Goal: Information Seeking & Learning: Understand process/instructions

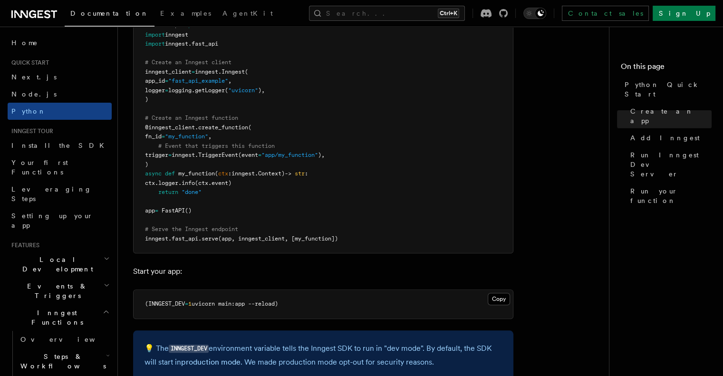
scroll to position [726, 0]
click at [323, 238] on span "(app, inngest_client, [my_function])" at bounding box center [278, 239] width 120 height 7
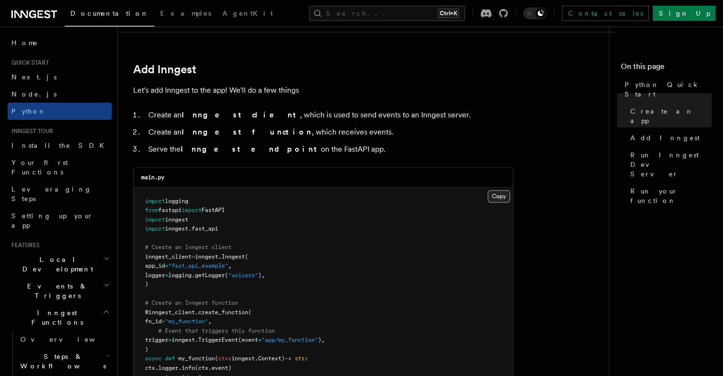
click at [502, 192] on button "Copy Copied" at bounding box center [499, 196] width 22 height 12
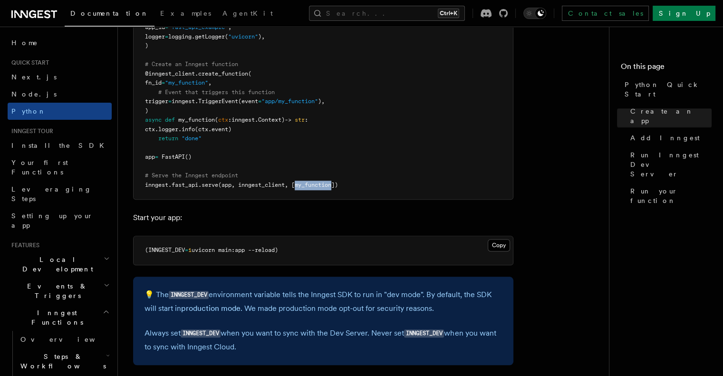
scroll to position [779, 0]
click at [497, 244] on button "Copy Copied" at bounding box center [499, 246] width 22 height 12
click at [495, 243] on button "Copy Copied" at bounding box center [499, 246] width 22 height 12
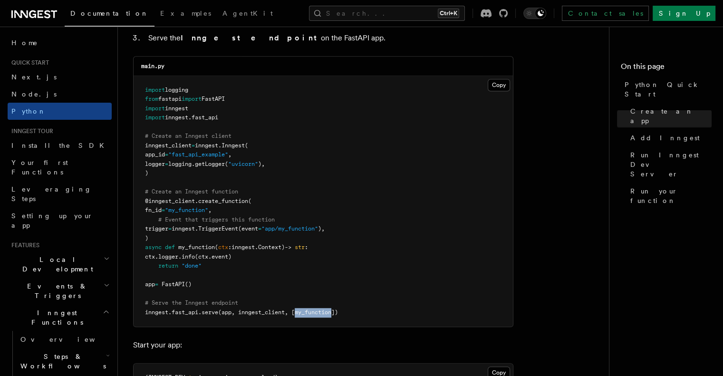
scroll to position [653, 0]
click at [503, 83] on button "Copy Copied" at bounding box center [499, 84] width 22 height 12
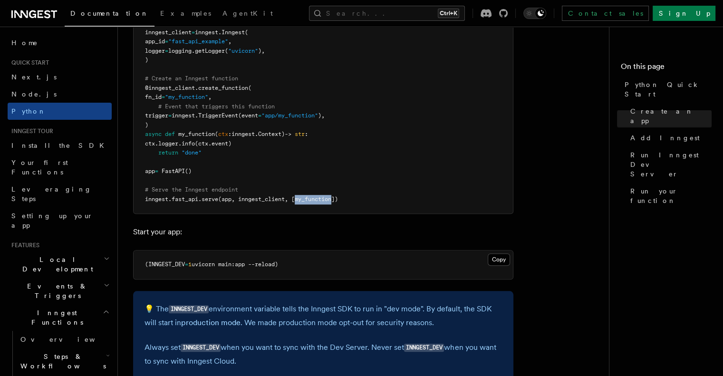
scroll to position [685, 0]
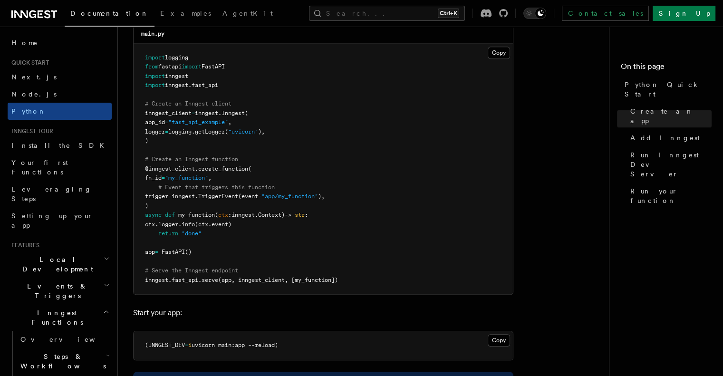
drag, startPoint x: 297, startPoint y: 351, endPoint x: 197, endPoint y: 216, distance: 167.7
drag, startPoint x: 197, startPoint y: 216, endPoint x: 299, endPoint y: 344, distance: 162.8
copy article "import logging from fastapi import FastAPI import inngest import inngest . fast…"
click at [296, 351] on pre "(INNGEST_DEV = 1 uvicorn main:app --reload)" at bounding box center [323, 345] width 379 height 29
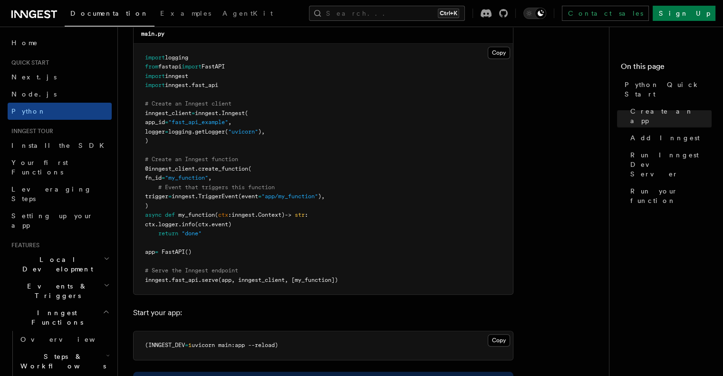
drag, startPoint x: 307, startPoint y: 349, endPoint x: 135, endPoint y: 54, distance: 341.0
copy article "import logging from fastapi import FastAPI import inngest import inngest . fast…"
click at [359, 211] on pre "import logging from fastapi import FastAPI import inngest import inngest . fast…" at bounding box center [323, 169] width 379 height 251
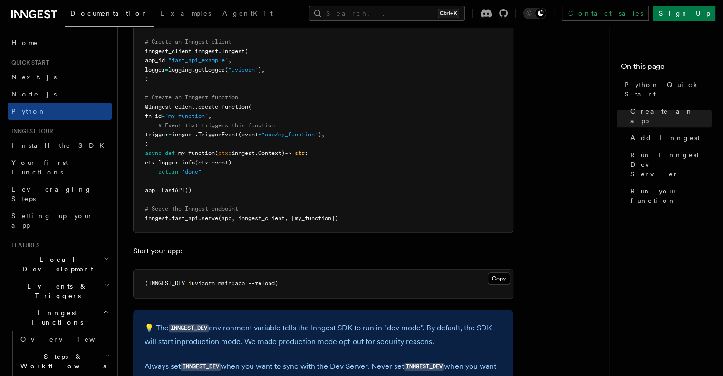
drag, startPoint x: 299, startPoint y: 280, endPoint x: 133, endPoint y: 287, distance: 165.6
click at [134, 287] on pre "(INNGEST_DEV = 1 uvicorn main:app --reload)" at bounding box center [323, 284] width 379 height 29
copy span "(INNGEST_DEV = 1 uvicorn main:app --reload)"
click at [134, 287] on pre "(INNGEST_DEV = 1 uvicorn main:app --reload)" at bounding box center [323, 284] width 379 height 29
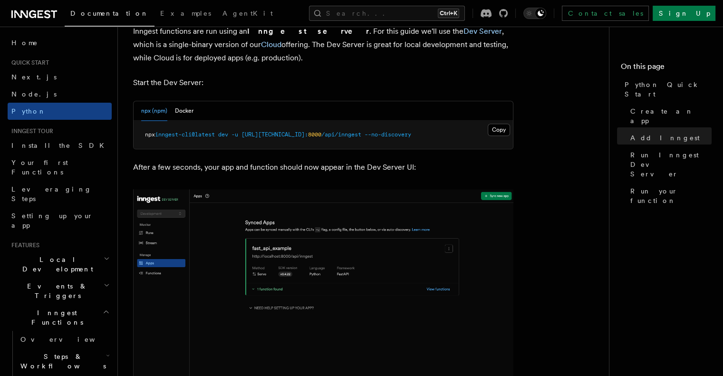
scroll to position [1158, 0]
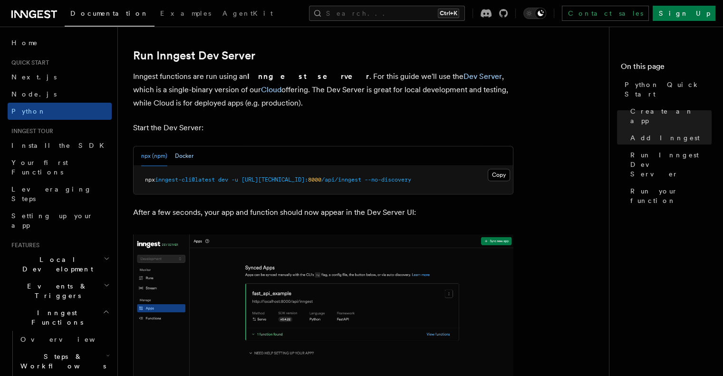
click at [189, 151] on button "Docker" at bounding box center [184, 155] width 19 height 19
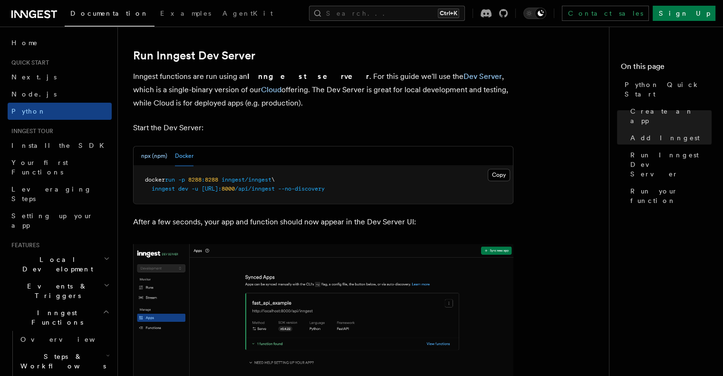
click at [148, 153] on button "npx (npm)" at bounding box center [154, 155] width 26 height 19
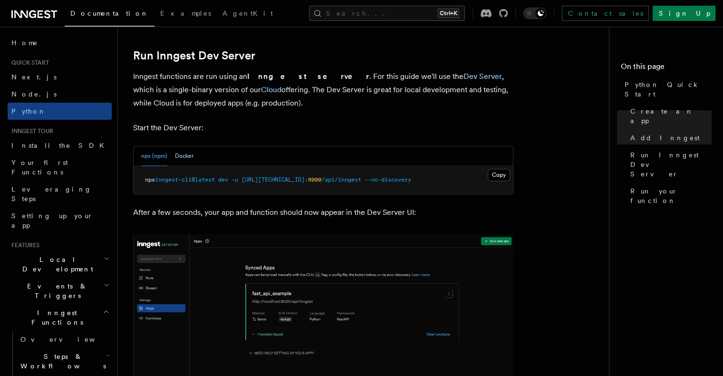
click at [175, 155] on button "Docker" at bounding box center [184, 155] width 19 height 19
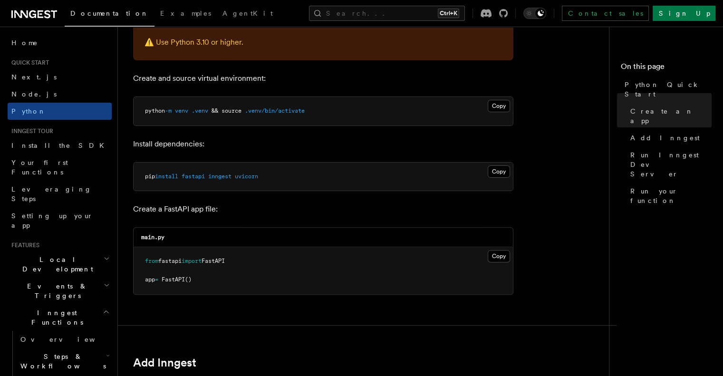
scroll to position [248, 0]
click at [627, 103] on link "Create an app" at bounding box center [669, 116] width 85 height 27
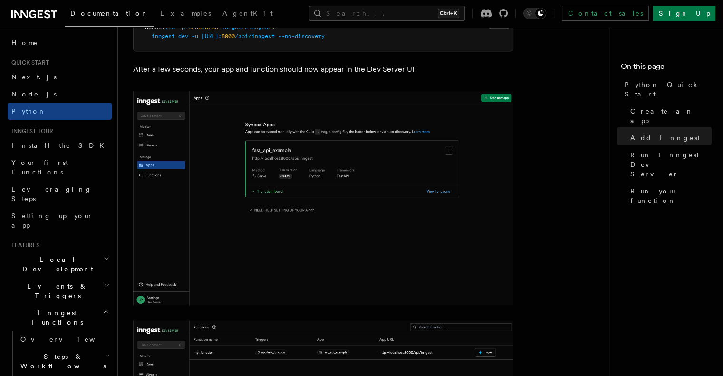
scroll to position [1101, 0]
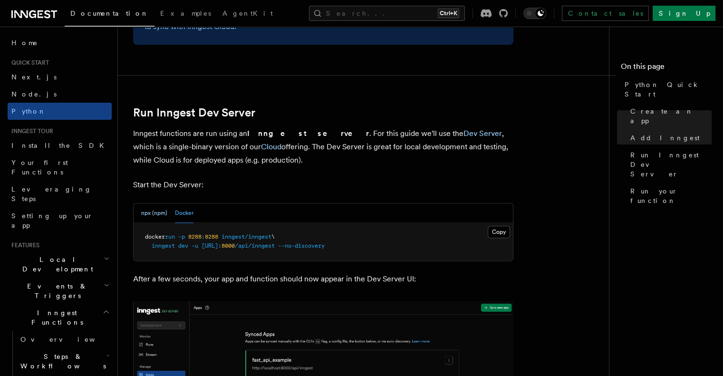
click at [147, 213] on button "npx (npm)" at bounding box center [154, 213] width 26 height 19
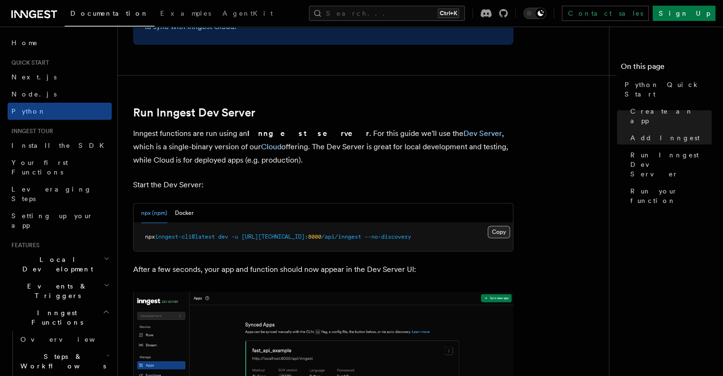
click at [495, 234] on button "Copy Copied" at bounding box center [499, 232] width 22 height 12
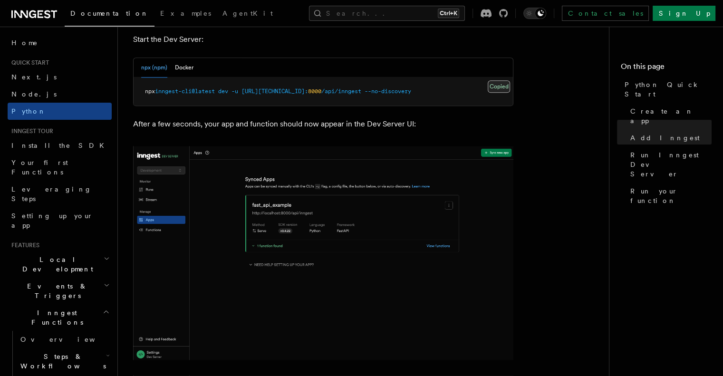
scroll to position [1251, 0]
